Goal: Transaction & Acquisition: Book appointment/travel/reservation

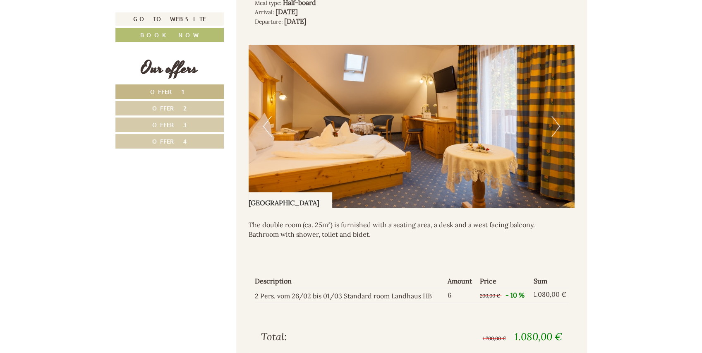
scroll to position [634, 0]
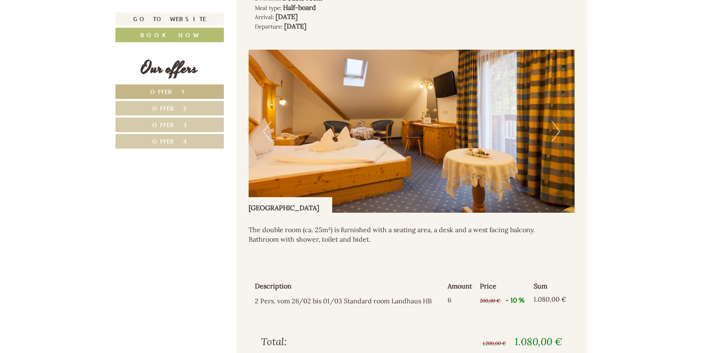
click at [556, 130] on button "Next" at bounding box center [555, 131] width 9 height 21
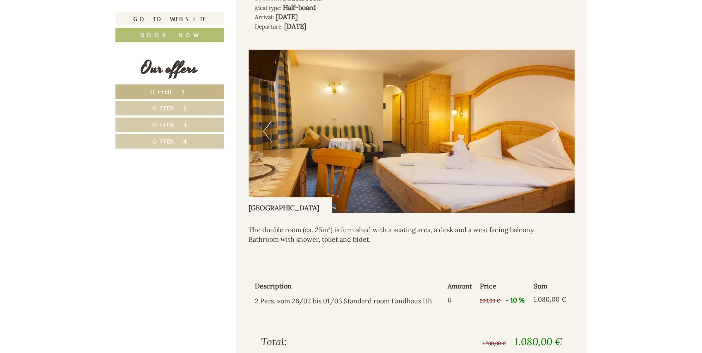
click at [556, 130] on button "Next" at bounding box center [555, 131] width 9 height 21
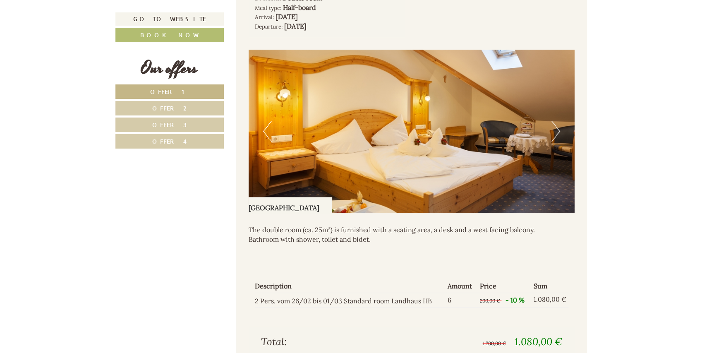
click at [556, 130] on button "Next" at bounding box center [555, 131] width 9 height 21
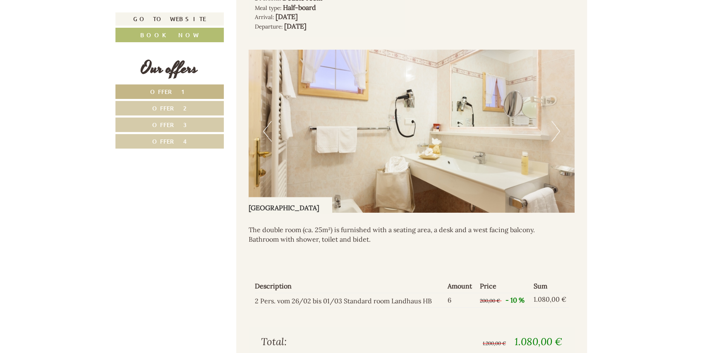
click at [556, 130] on button "Next" at bounding box center [555, 131] width 9 height 21
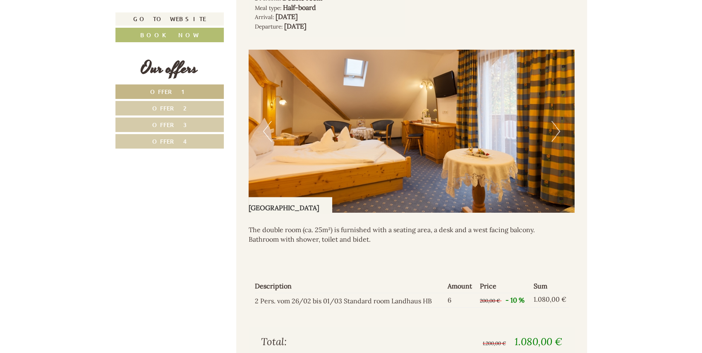
click at [556, 130] on button "Next" at bounding box center [555, 131] width 9 height 21
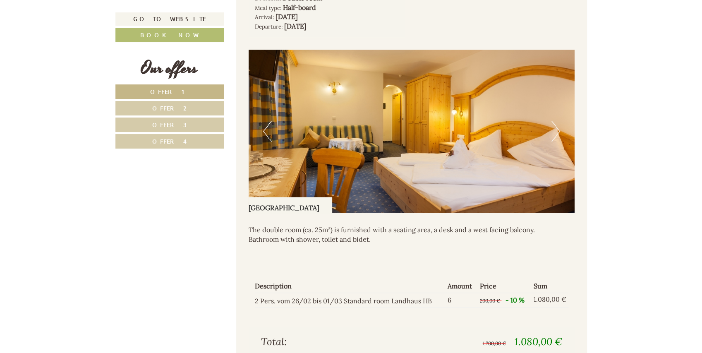
click at [556, 130] on button "Next" at bounding box center [555, 131] width 9 height 21
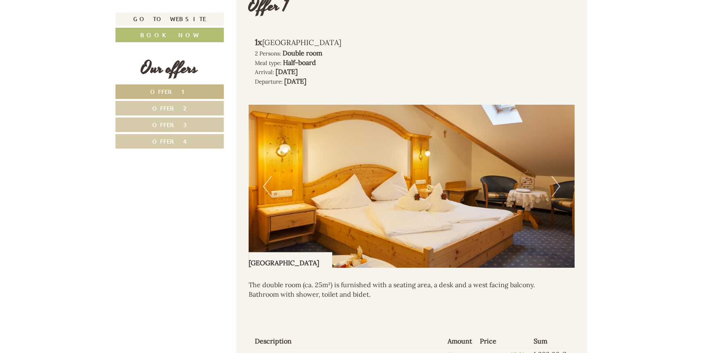
scroll to position [551, 0]
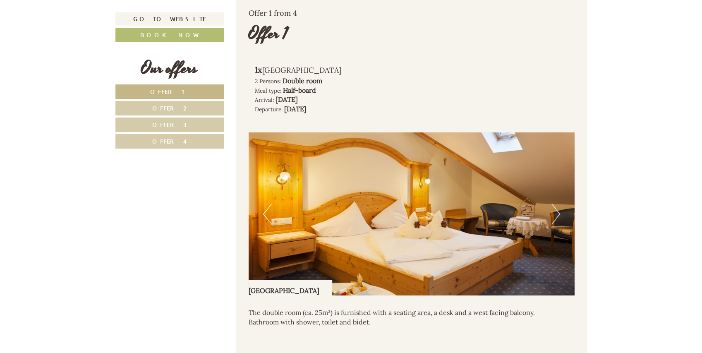
click at [265, 214] on button "Previous" at bounding box center [267, 213] width 9 height 21
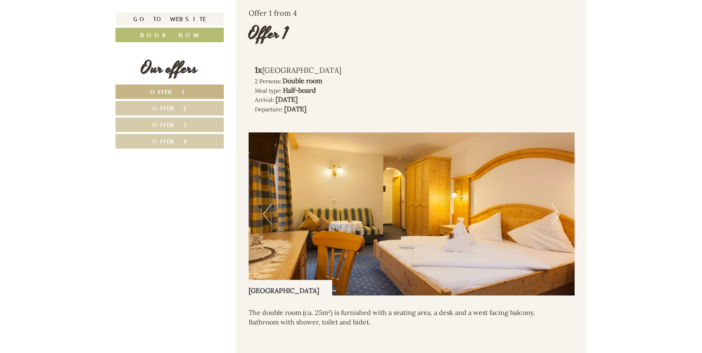
click at [265, 214] on button "Previous" at bounding box center [267, 213] width 9 height 21
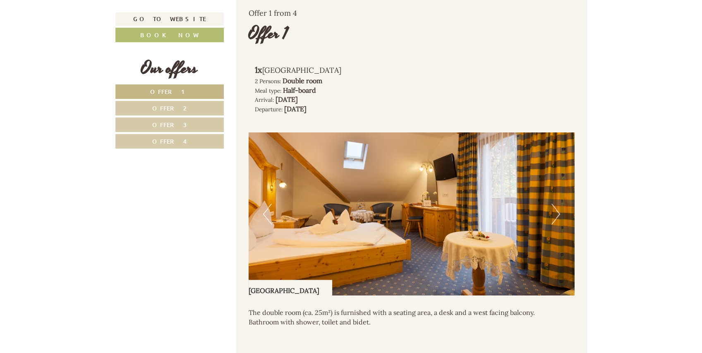
click at [558, 213] on button "Next" at bounding box center [555, 213] width 9 height 21
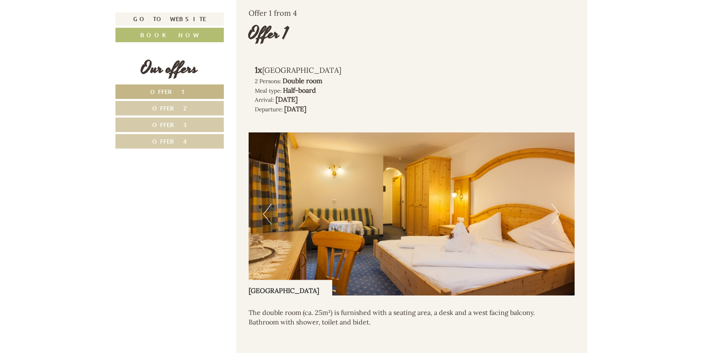
click at [558, 213] on button "Next" at bounding box center [555, 213] width 9 height 21
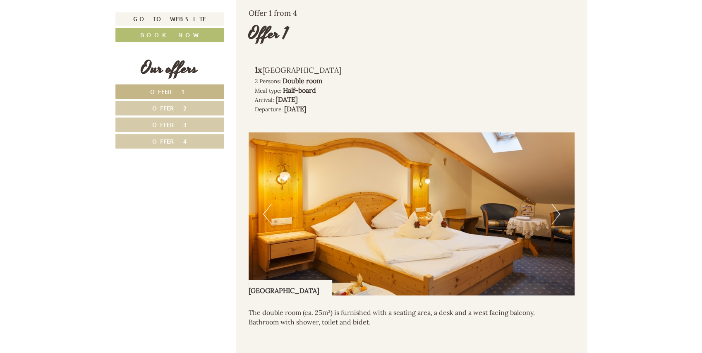
click at [558, 213] on button "Next" at bounding box center [555, 213] width 9 height 21
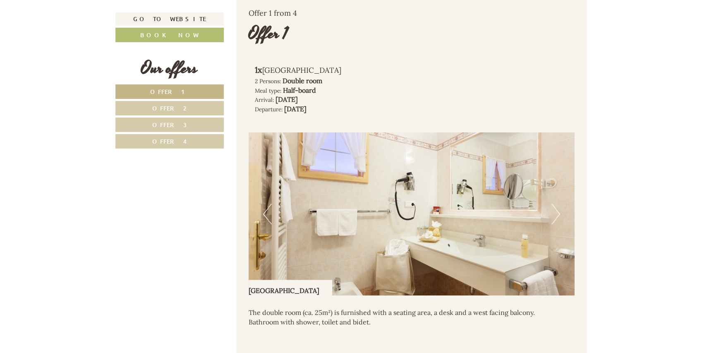
click at [558, 213] on button "Next" at bounding box center [555, 213] width 9 height 21
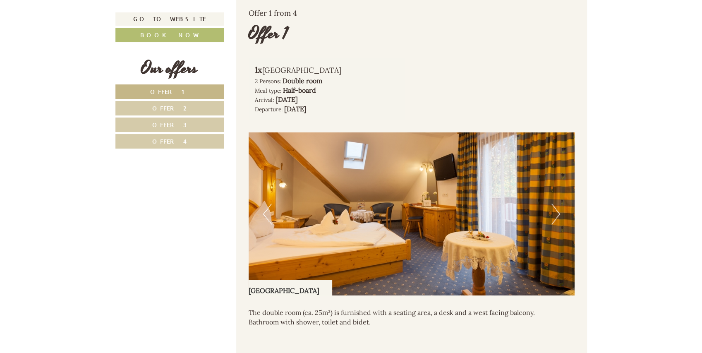
click at [558, 213] on button "Next" at bounding box center [555, 213] width 9 height 21
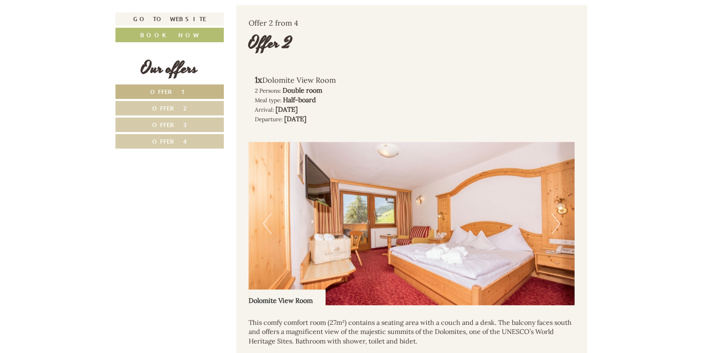
scroll to position [1047, 0]
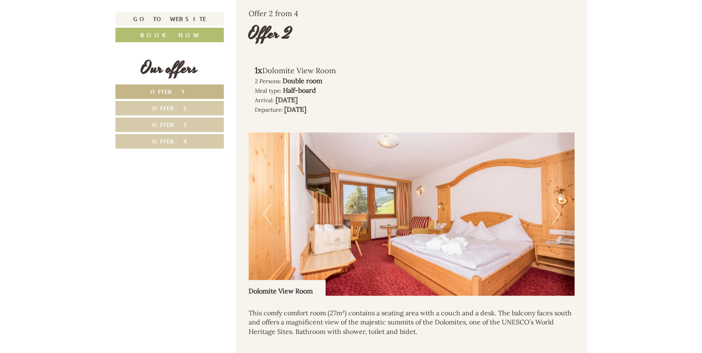
click at [558, 213] on button "Next" at bounding box center [555, 213] width 9 height 21
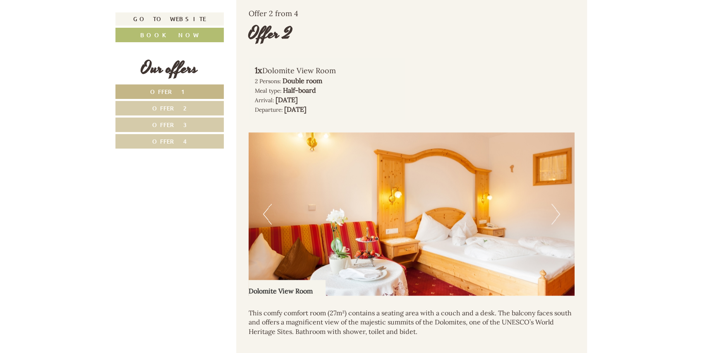
click at [558, 213] on button "Next" at bounding box center [555, 213] width 9 height 21
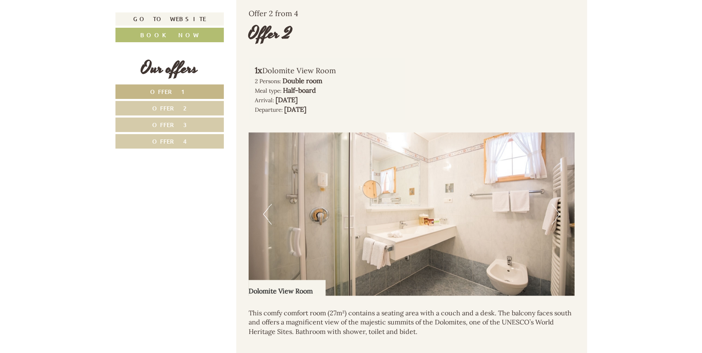
click at [558, 213] on button "Next" at bounding box center [555, 213] width 9 height 21
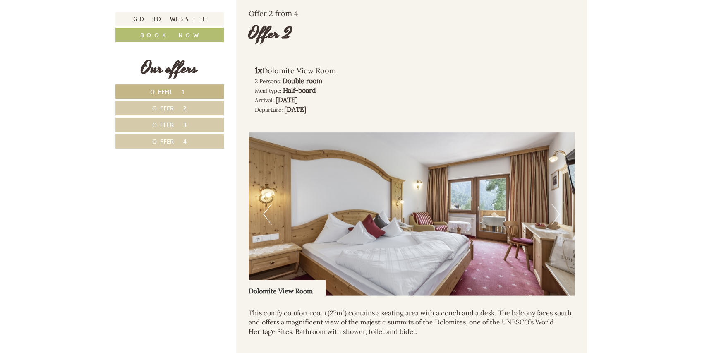
click at [558, 213] on button "Next" at bounding box center [555, 213] width 9 height 21
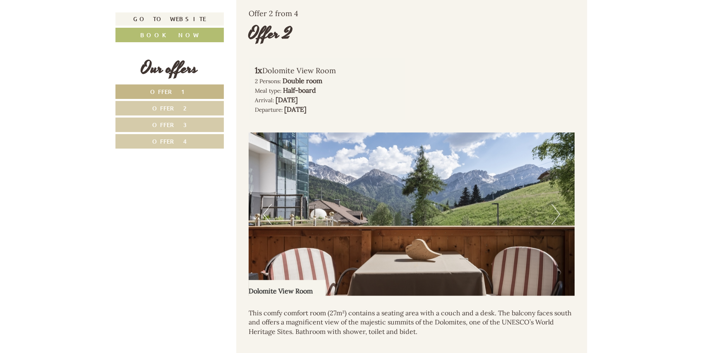
click at [558, 213] on button "Next" at bounding box center [555, 213] width 9 height 21
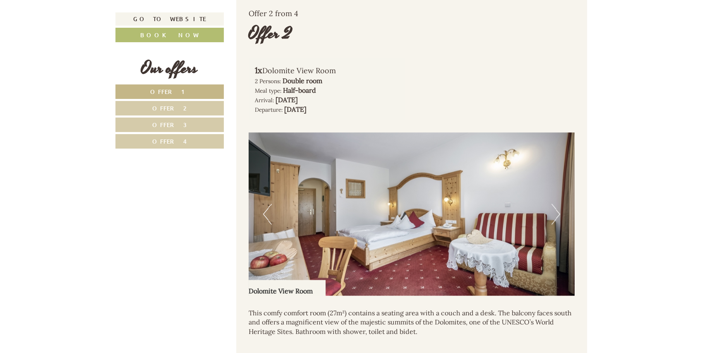
click at [558, 213] on button "Next" at bounding box center [555, 213] width 9 height 21
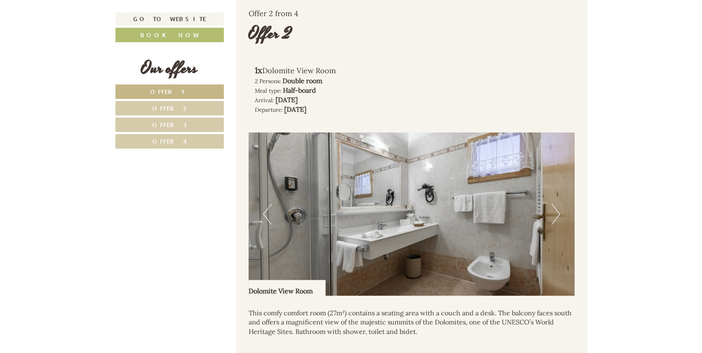
click at [558, 213] on button "Next" at bounding box center [555, 213] width 9 height 21
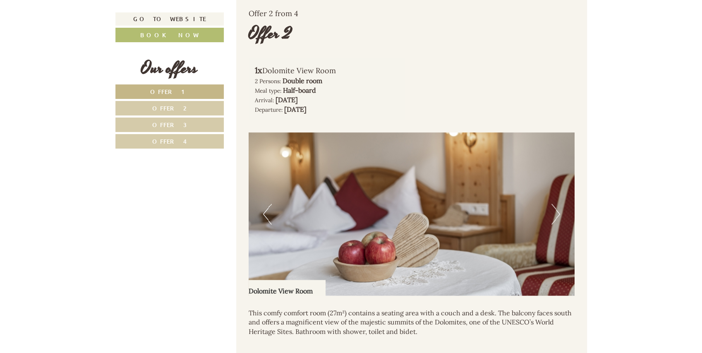
click at [558, 213] on button "Next" at bounding box center [555, 213] width 9 height 21
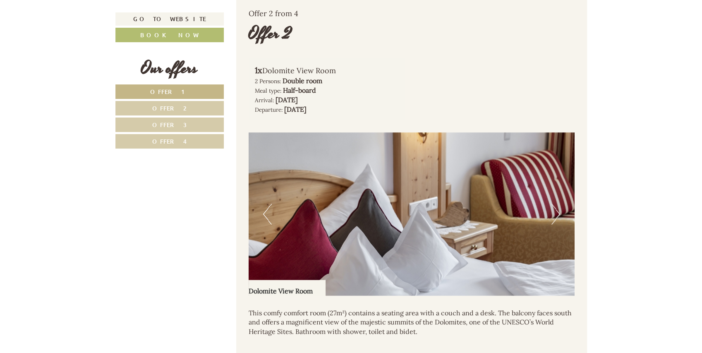
click at [558, 213] on button "Next" at bounding box center [555, 213] width 9 height 21
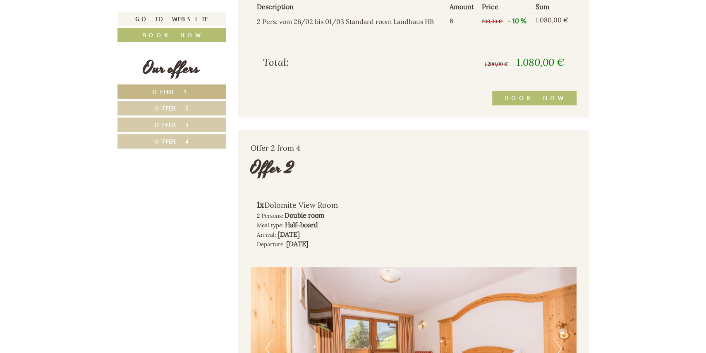
scroll to position [854, 0]
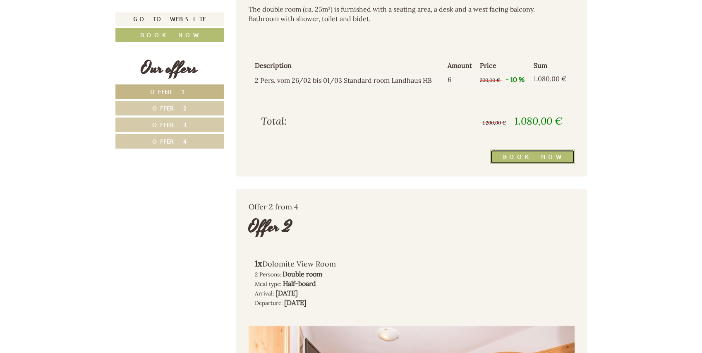
click at [538, 155] on link "Book now" at bounding box center [532, 156] width 84 height 14
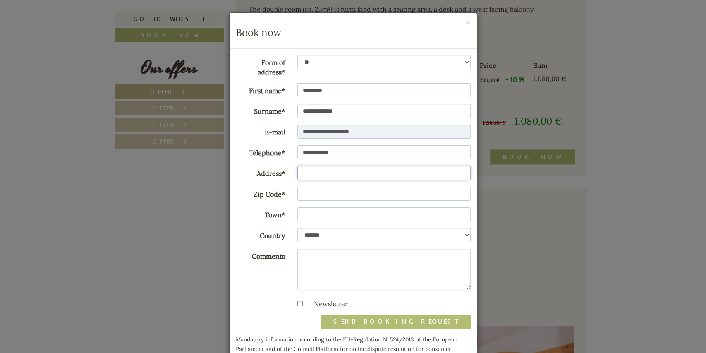
click at [313, 175] on input "Address*" at bounding box center [383, 173] width 173 height 14
type input "**********"
type input "*****"
type input "******"
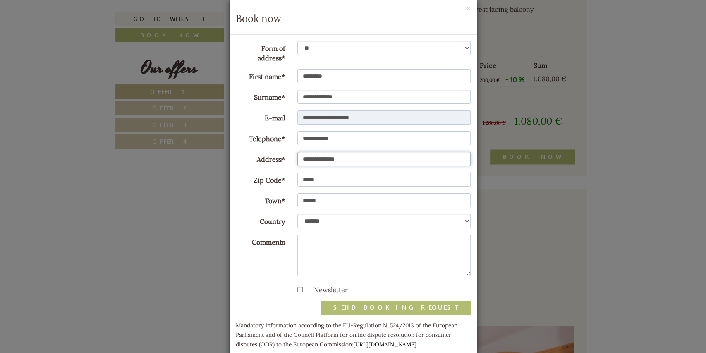
scroll to position [28, 0]
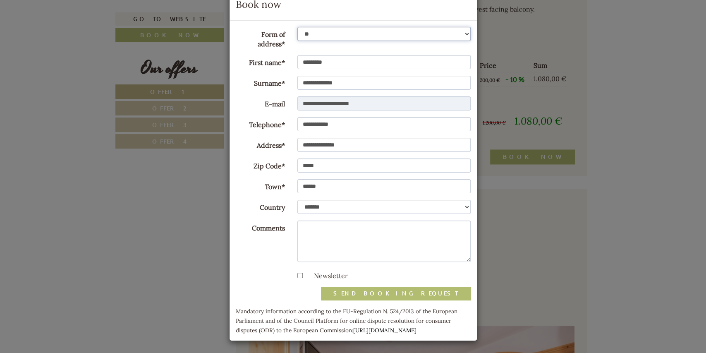
click at [464, 34] on select "** ** ******* ******* ******" at bounding box center [383, 34] width 173 height 14
click at [297, 27] on select "** ** ******* ******* ******" at bounding box center [383, 34] width 173 height 14
click at [397, 294] on button "send booking request" at bounding box center [396, 293] width 150 height 13
